Goal: Find specific page/section: Find specific page/section

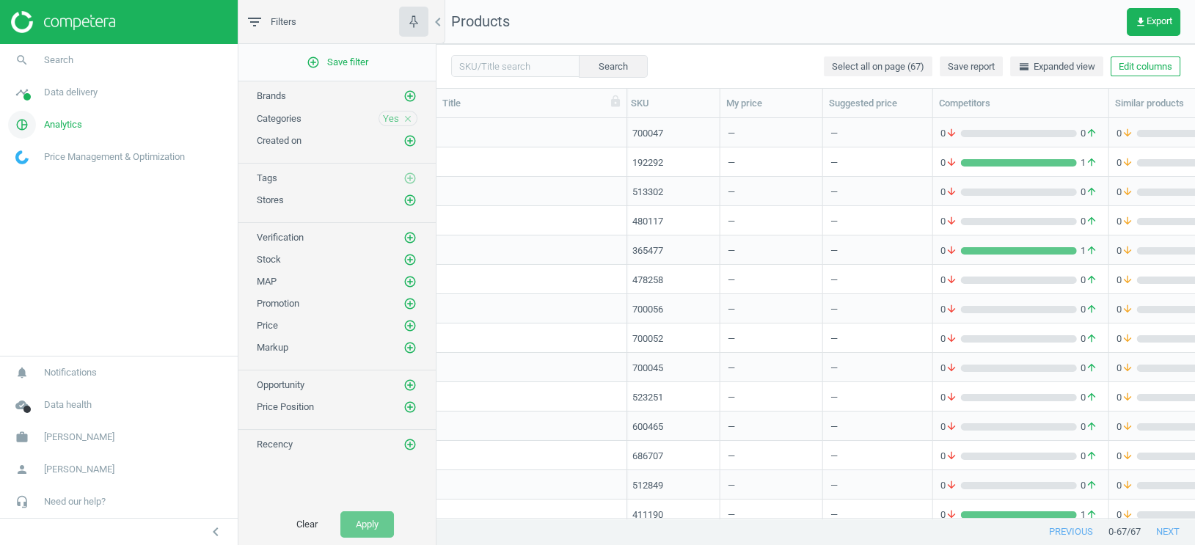
click at [69, 128] on span "Analytics" at bounding box center [63, 124] width 38 height 13
click at [70, 98] on span "Data delivery" at bounding box center [71, 92] width 54 height 13
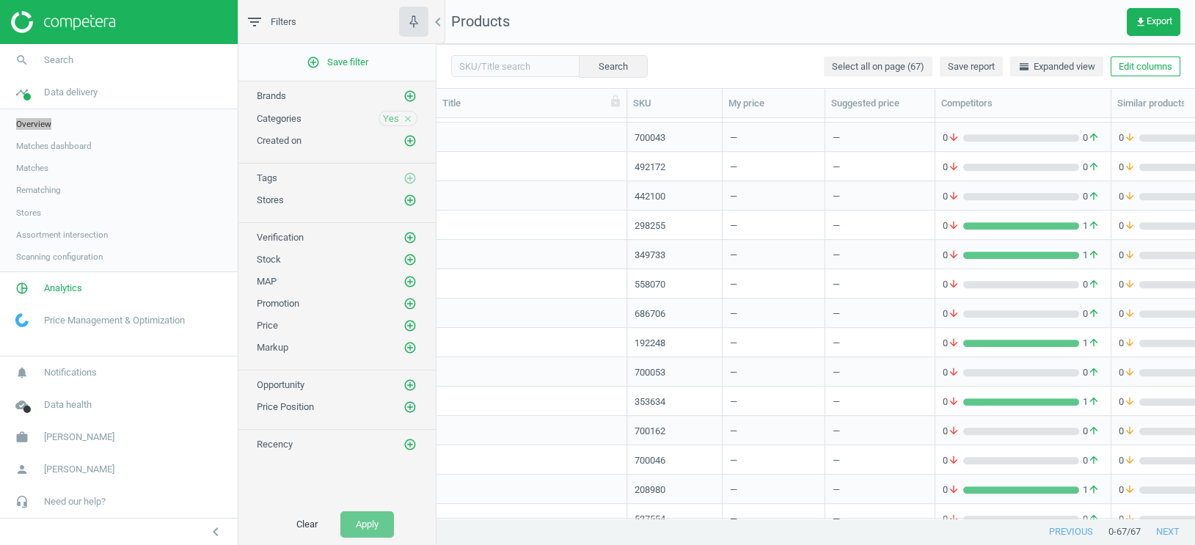
scroll to position [1565, 0]
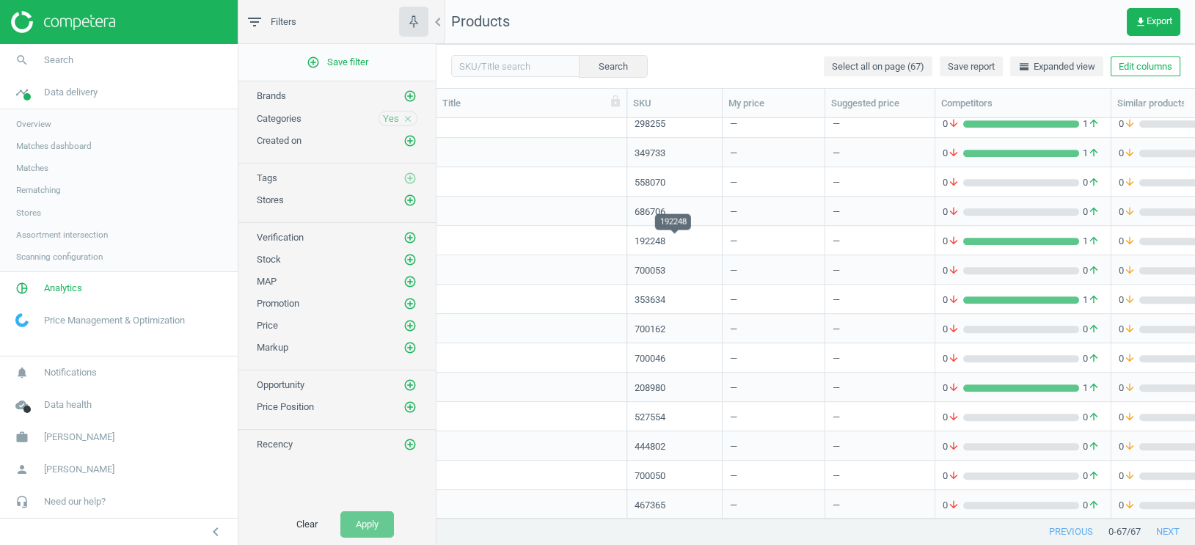
click at [649, 242] on div "192248" at bounding box center [675, 241] width 80 height 13
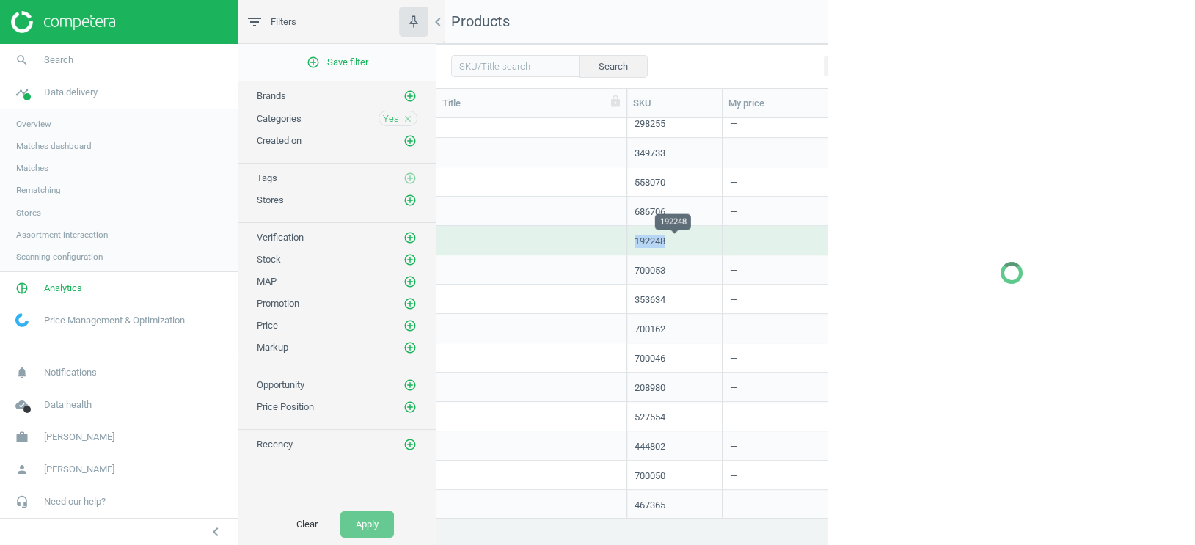
copy div "192248"
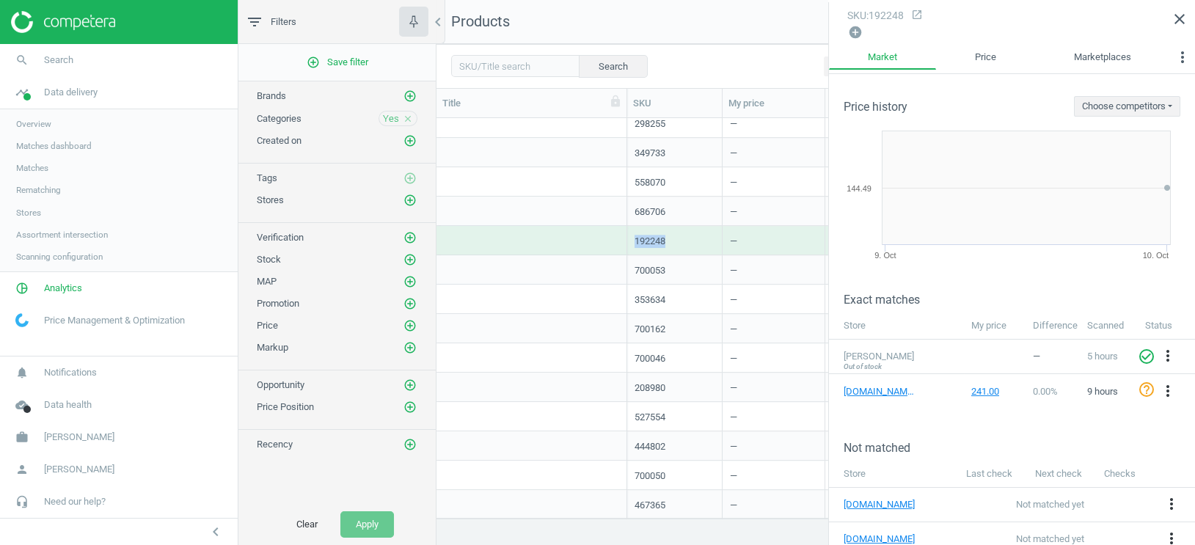
click at [923, 18] on icon "open_in_new" at bounding box center [917, 15] width 12 height 12
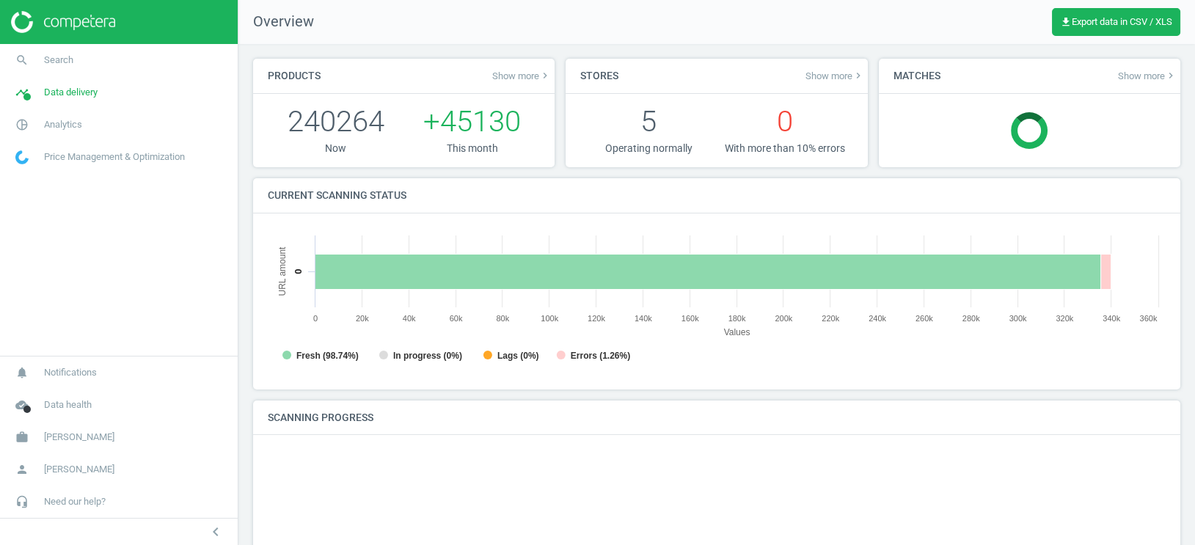
scroll to position [294, 899]
